Goal: Task Accomplishment & Management: Manage account settings

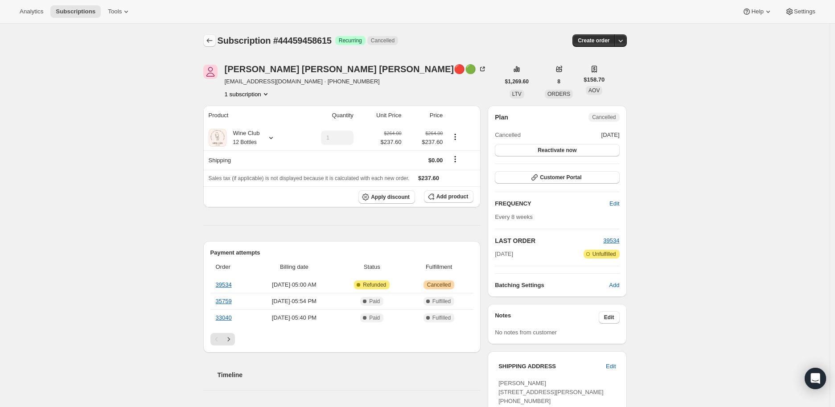
click at [206, 38] on button "Subscriptions" at bounding box center [209, 40] width 12 height 12
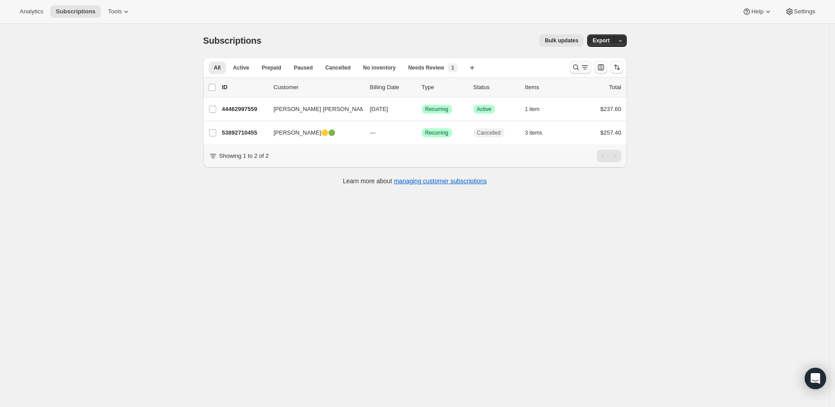
click at [577, 71] on icon "Search and filter results" at bounding box center [575, 67] width 9 height 9
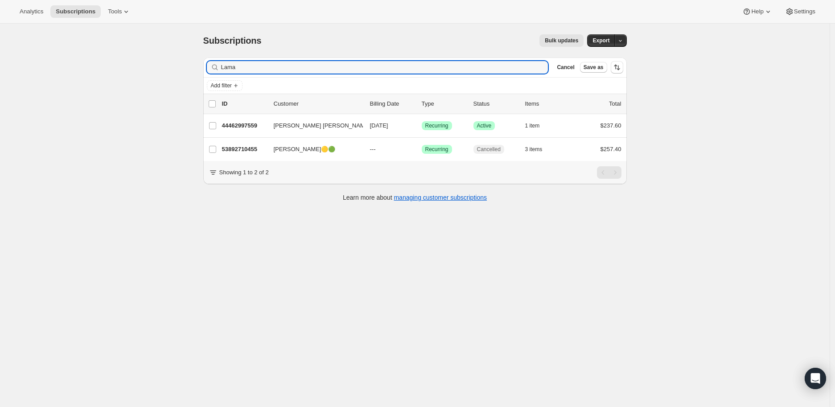
drag, startPoint x: 238, startPoint y: 67, endPoint x: 215, endPoint y: 68, distance: 23.6
click at [215, 68] on div "Lama Clear" at bounding box center [377, 67] width 341 height 12
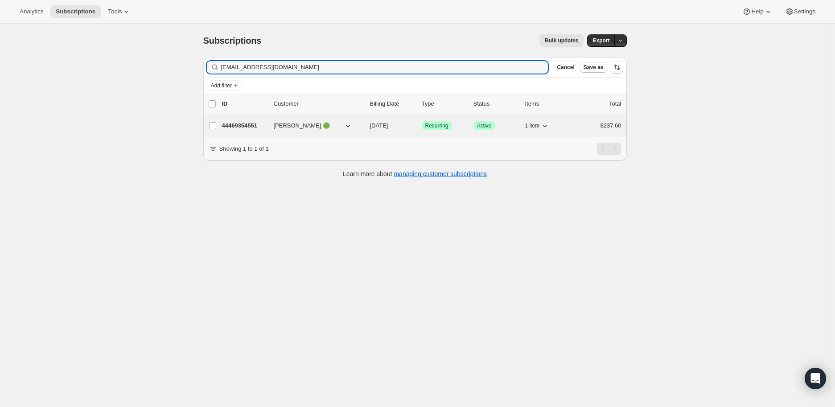
type input "[EMAIL_ADDRESS][DOMAIN_NAME]"
click at [232, 126] on p "44469354551" at bounding box center [244, 125] width 45 height 9
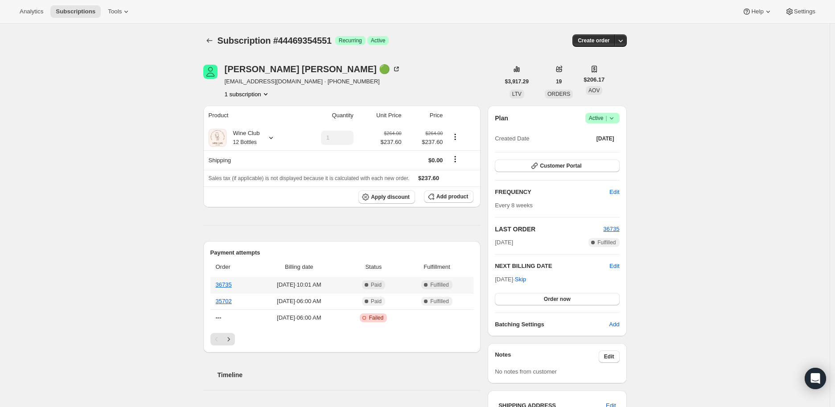
scroll to position [49, 0]
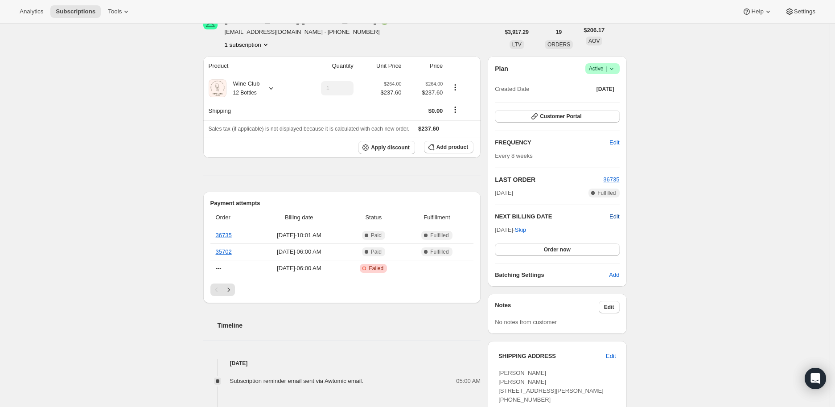
click at [617, 215] on span "Edit" at bounding box center [614, 216] width 10 height 9
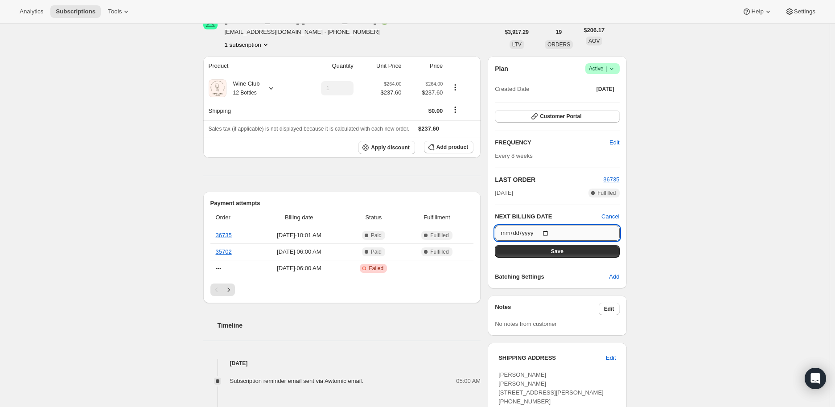
click at [548, 231] on input "[DATE]" at bounding box center [557, 232] width 124 height 15
type input "[DATE]"
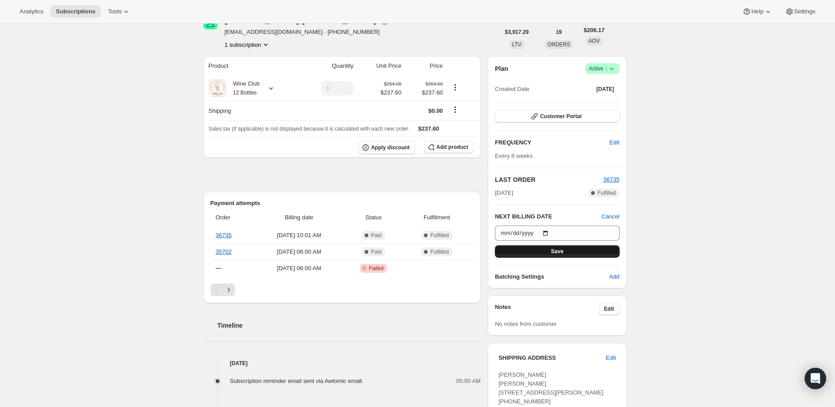
click at [560, 252] on span "Save" at bounding box center [557, 251] width 12 height 7
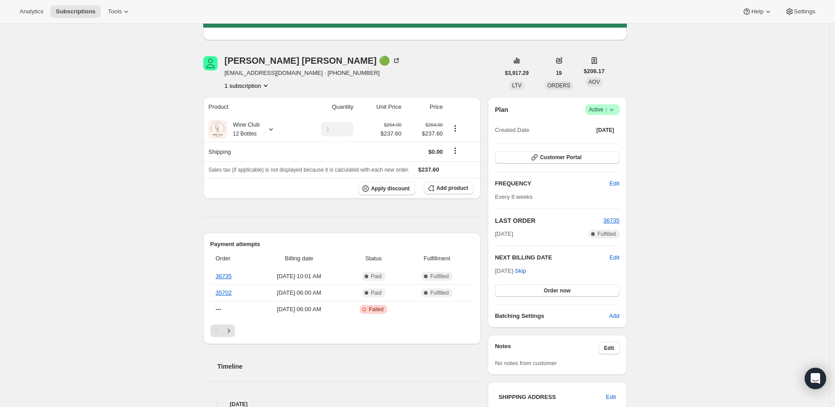
scroll to position [0, 0]
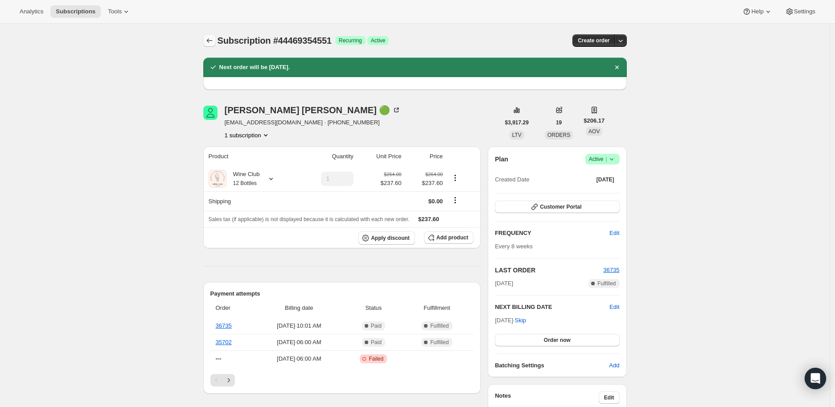
click at [208, 41] on icon "Subscriptions" at bounding box center [209, 40] width 9 height 9
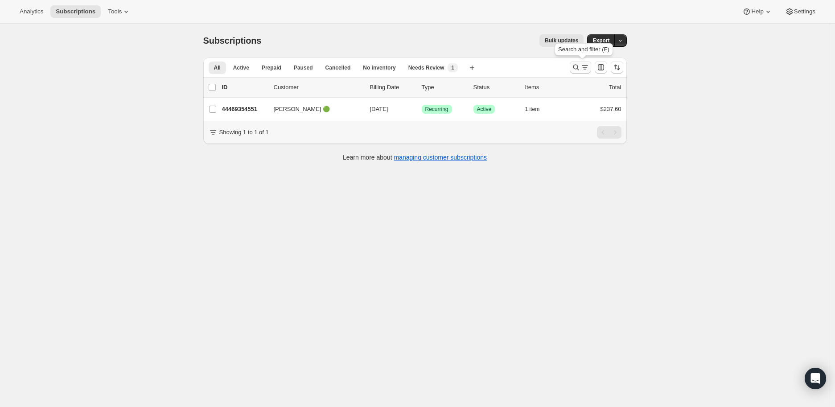
click at [577, 65] on icon "Search and filter results" at bounding box center [576, 68] width 6 height 6
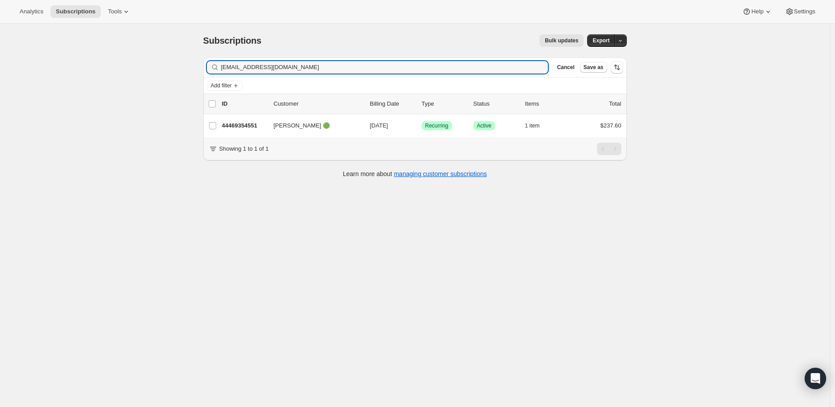
drag, startPoint x: 291, startPoint y: 68, endPoint x: 220, endPoint y: 70, distance: 71.3
click at [220, 70] on div "[EMAIL_ADDRESS][DOMAIN_NAME] Clear" at bounding box center [377, 67] width 341 height 12
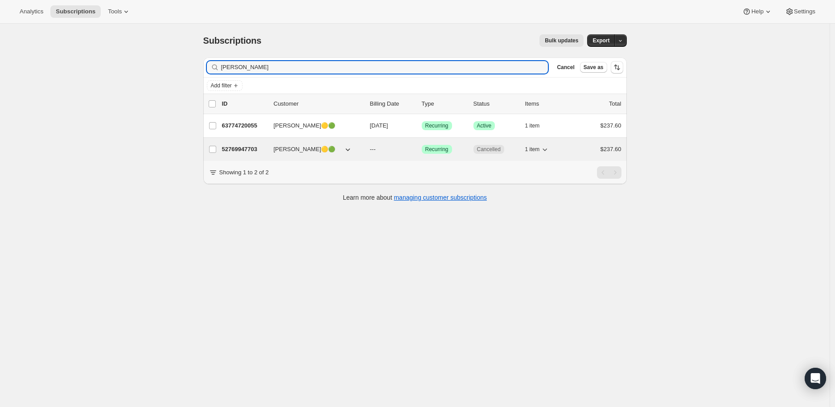
type input "[PERSON_NAME]"
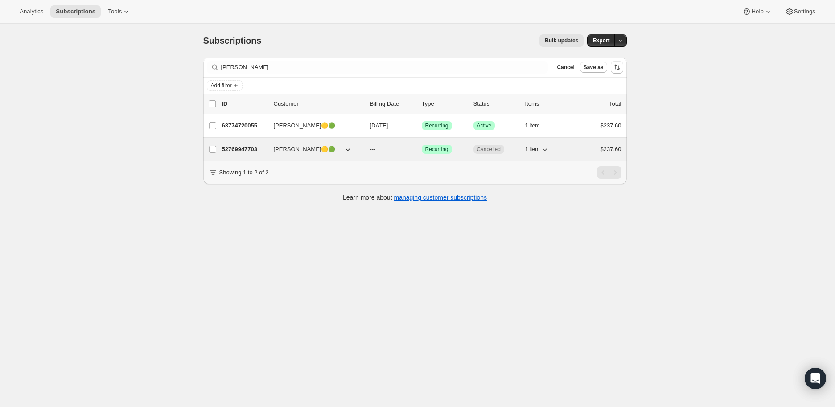
click at [244, 149] on p "52769947703" at bounding box center [244, 149] width 45 height 9
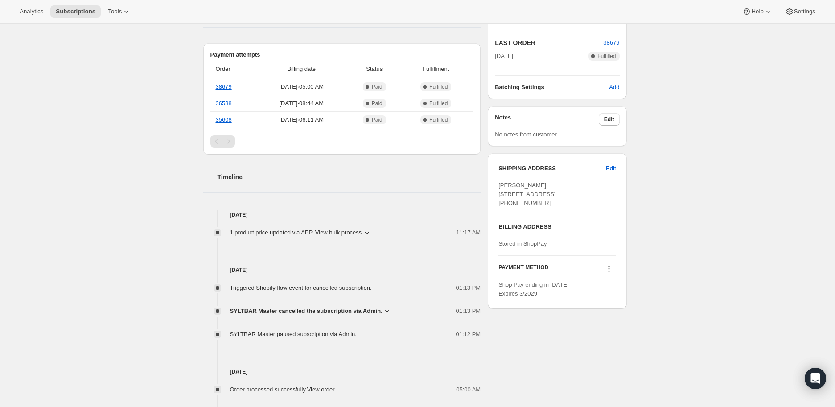
scroll to position [247, 0]
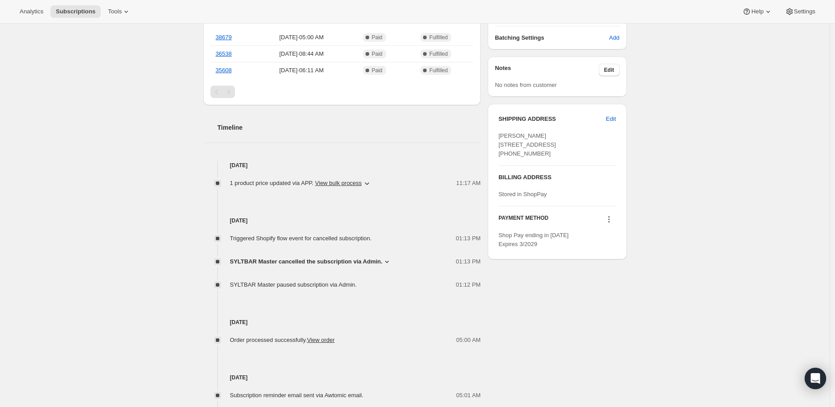
click at [386, 263] on icon at bounding box center [386, 261] width 9 height 9
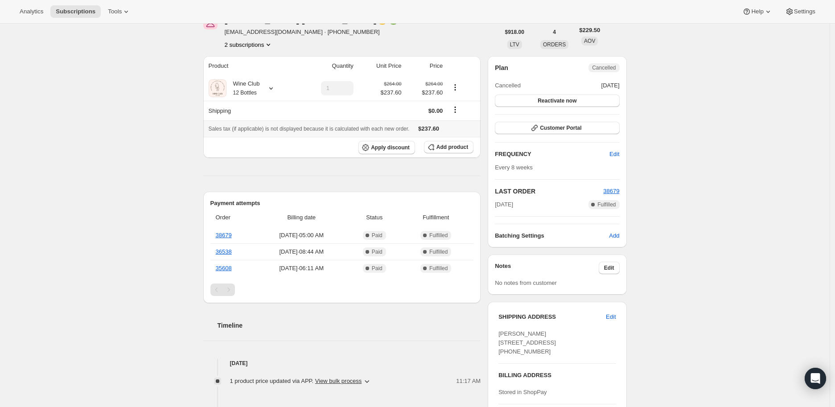
scroll to position [0, 0]
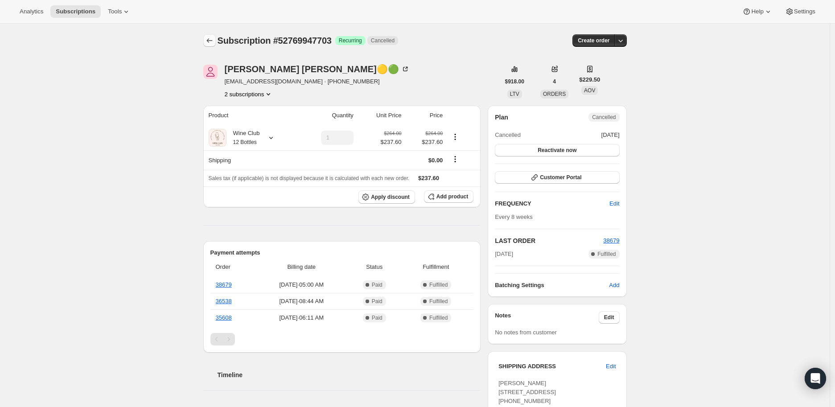
click at [212, 40] on icon "Subscriptions" at bounding box center [209, 40] width 9 height 9
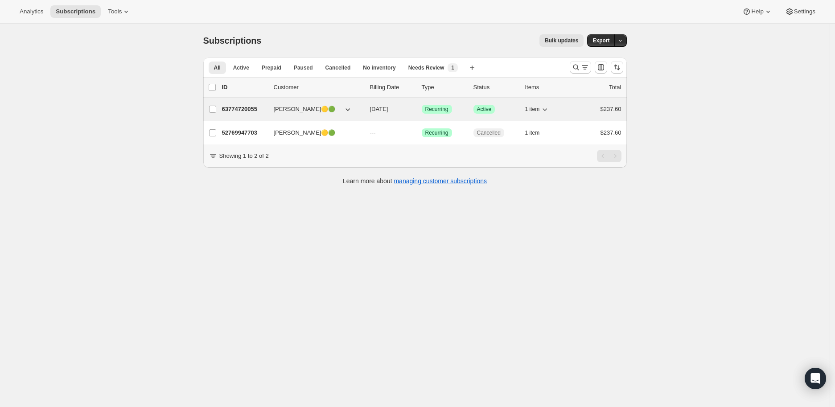
click at [239, 105] on p "63774720055" at bounding box center [244, 109] width 45 height 9
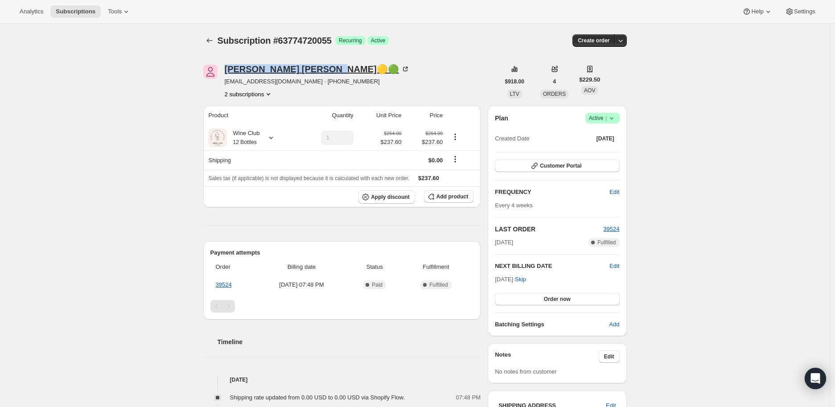
drag, startPoint x: 224, startPoint y: 69, endPoint x: 283, endPoint y: 69, distance: 59.3
click at [283, 69] on div "[PERSON_NAME]🟡🟢 [EMAIL_ADDRESS][DOMAIN_NAME] · [PHONE_NUMBER] 2 subscriptions" at bounding box center [351, 82] width 296 height 34
copy div "[PERSON_NAME]"
click at [212, 41] on icon "Subscriptions" at bounding box center [209, 40] width 9 height 9
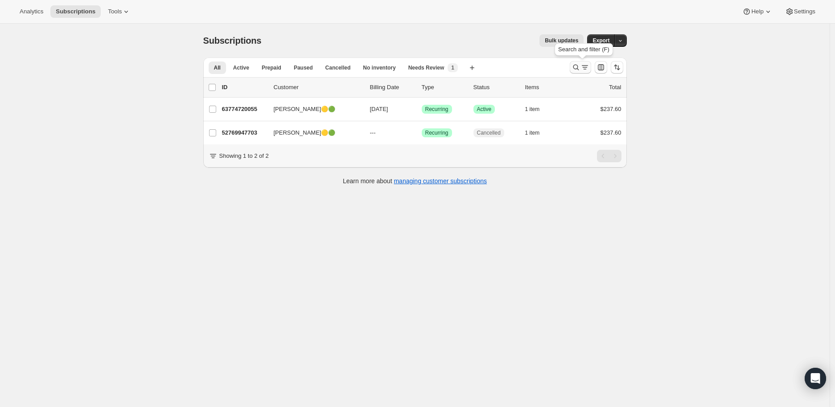
click at [573, 69] on button "Search and filter results" at bounding box center [579, 67] width 21 height 12
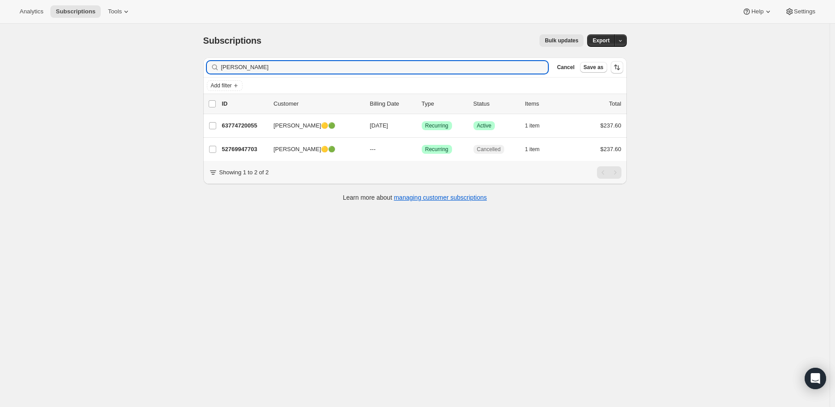
drag, startPoint x: 264, startPoint y: 66, endPoint x: 215, endPoint y: 66, distance: 48.6
click at [215, 66] on div "[PERSON_NAME] Clear" at bounding box center [377, 67] width 341 height 12
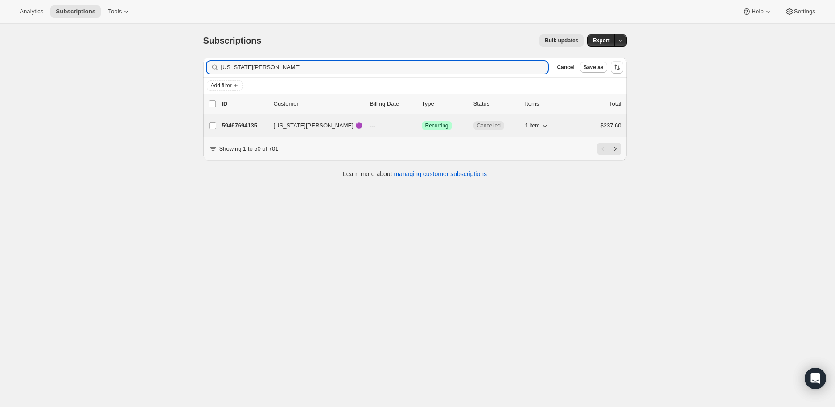
type input "[US_STATE][PERSON_NAME]"
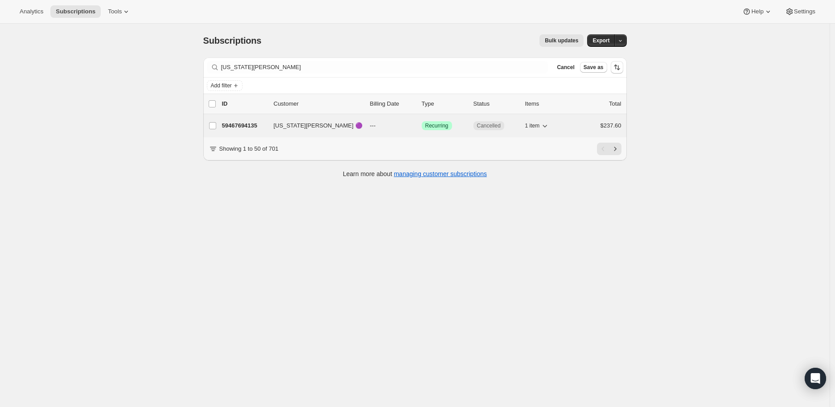
click at [240, 122] on p "59467694135" at bounding box center [244, 125] width 45 height 9
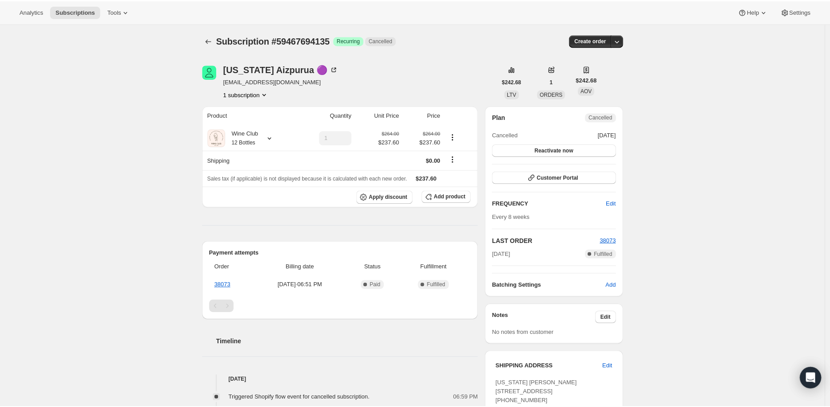
scroll to position [148, 0]
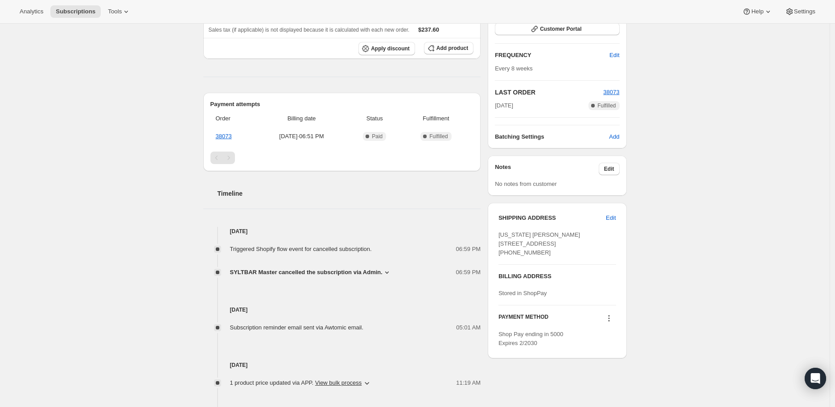
click at [385, 272] on icon at bounding box center [386, 272] width 9 height 9
